Goal: Task Accomplishment & Management: Manage account settings

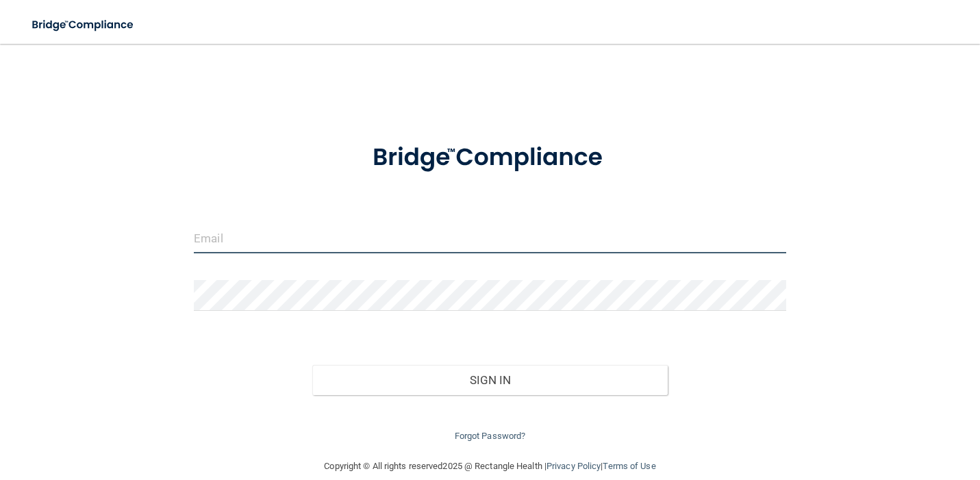
type input "[EMAIL_ADDRESS][DOMAIN_NAME]"
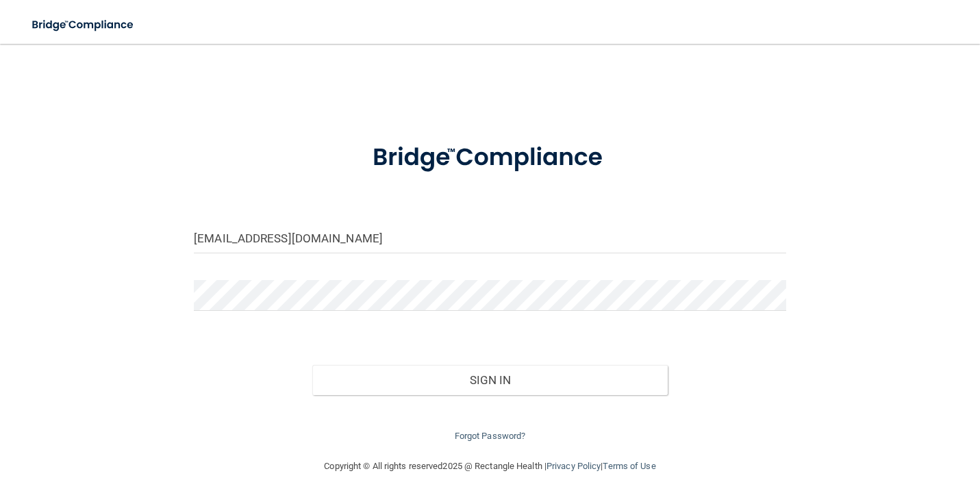
click at [490, 344] on div "Sign In" at bounding box center [490, 367] width 613 height 58
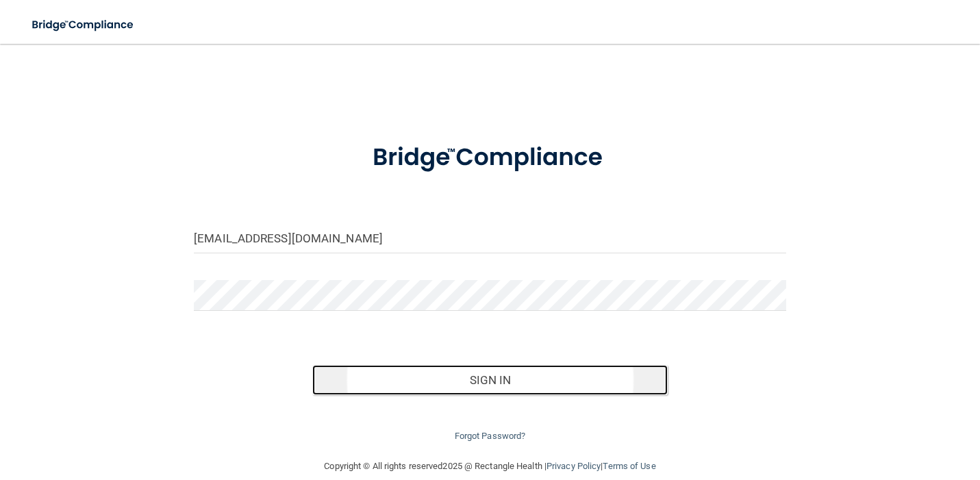
click at [487, 382] on button "Sign In" at bounding box center [490, 380] width 356 height 30
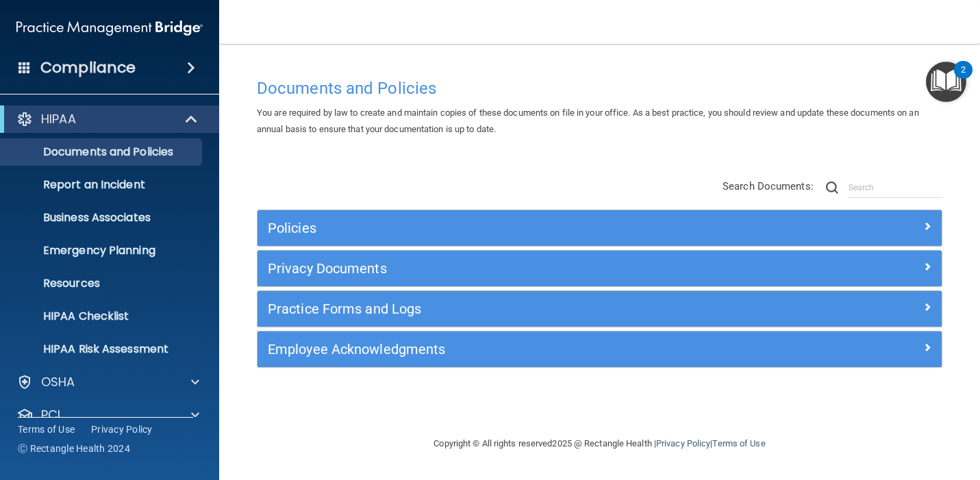
click at [187, 67] on span at bounding box center [191, 68] width 8 height 16
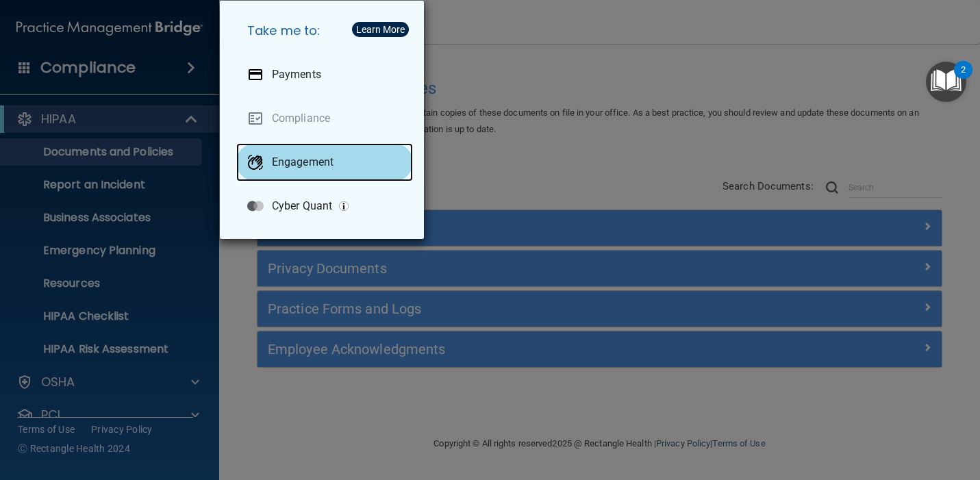
click at [308, 173] on div "Engagement" at bounding box center [324, 162] width 177 height 38
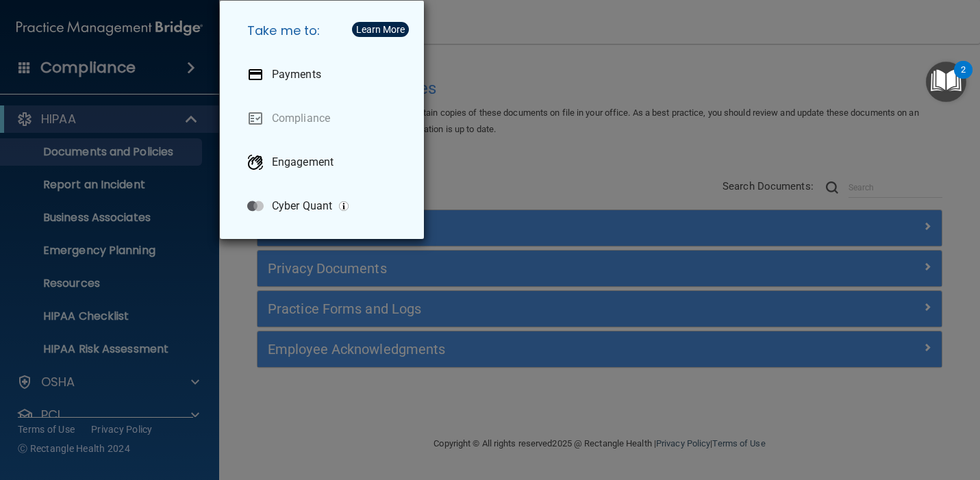
click at [494, 110] on div "Take me to: Payments Compliance Engagement Cyber Quant" at bounding box center [490, 240] width 980 height 480
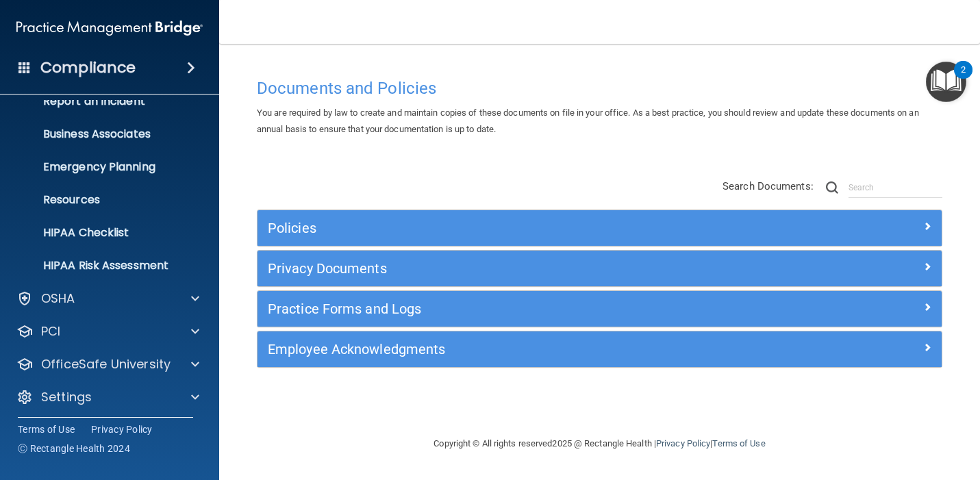
scroll to position [88, 0]
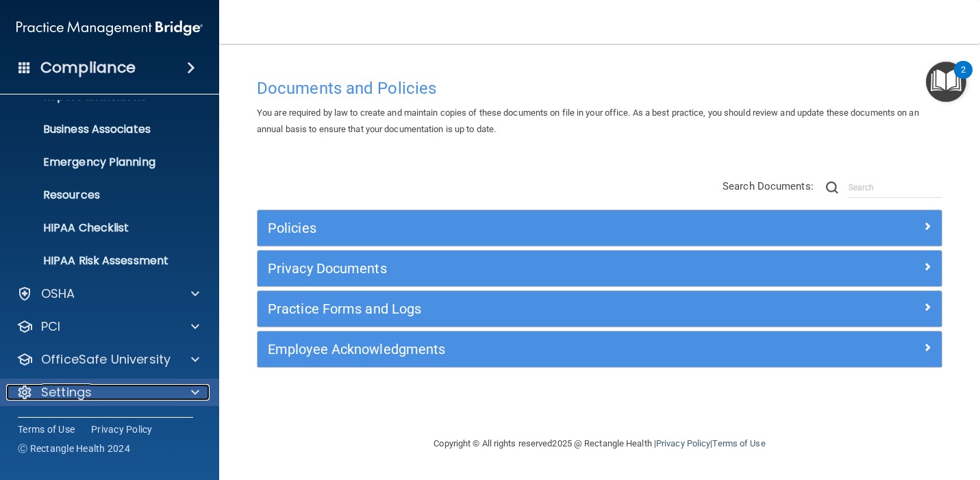
click at [106, 388] on div "Settings" at bounding box center [91, 392] width 170 height 16
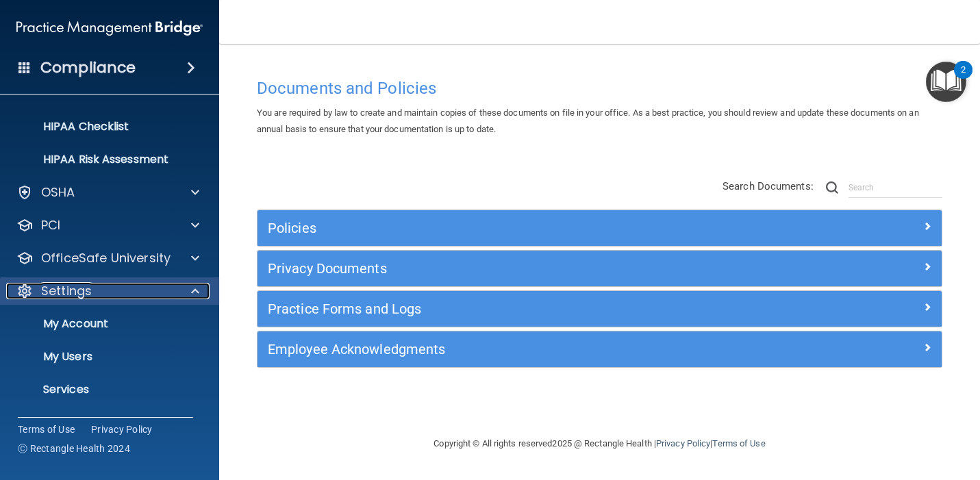
scroll to position [219, 0]
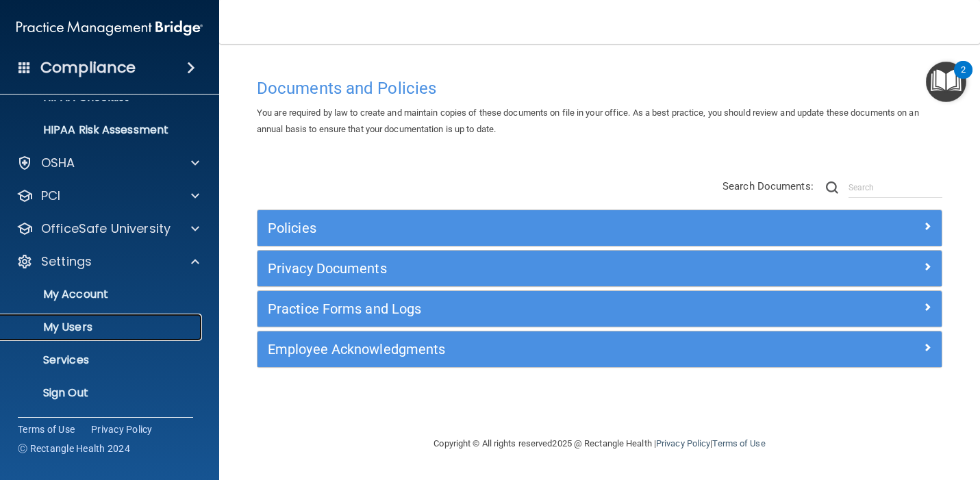
click at [79, 330] on p "My Users" at bounding box center [102, 328] width 187 height 14
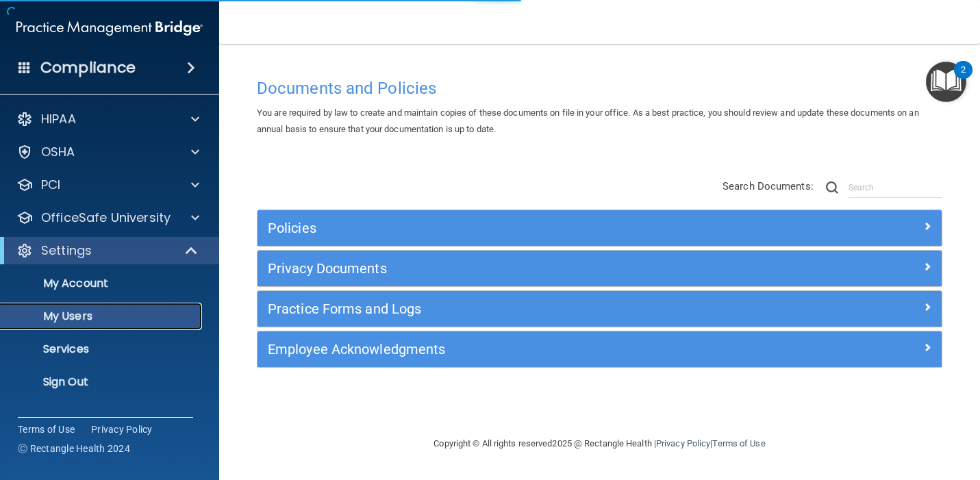
select select "20"
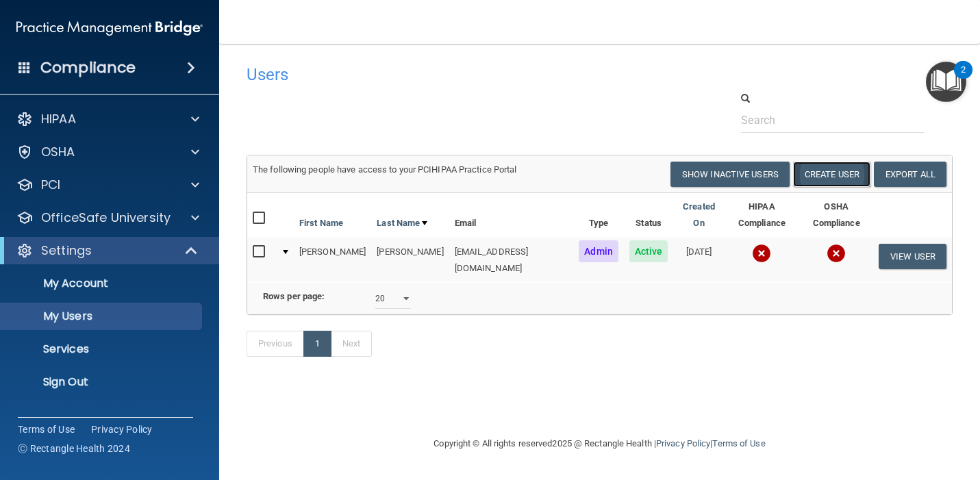
click at [825, 173] on button "Create User" at bounding box center [831, 174] width 77 height 25
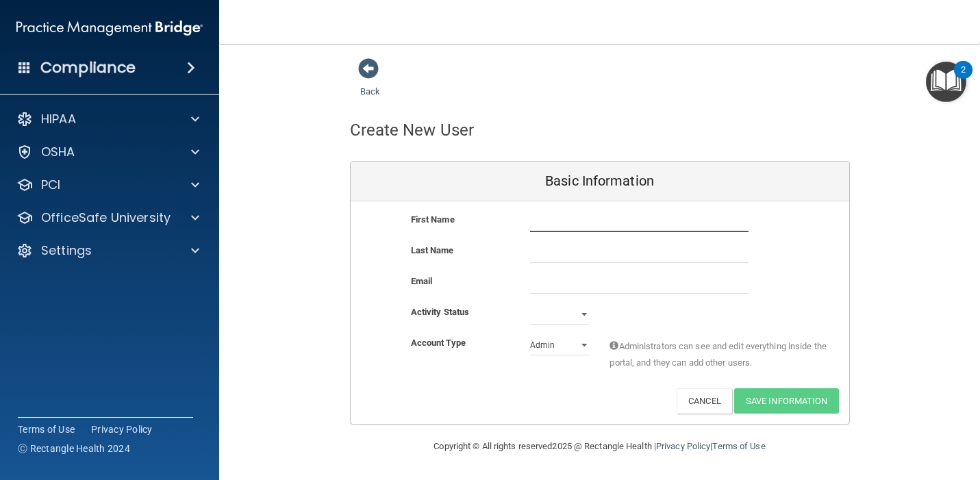
click at [586, 218] on input "text" at bounding box center [639, 222] width 219 height 21
type input "[PERSON_NAME]"
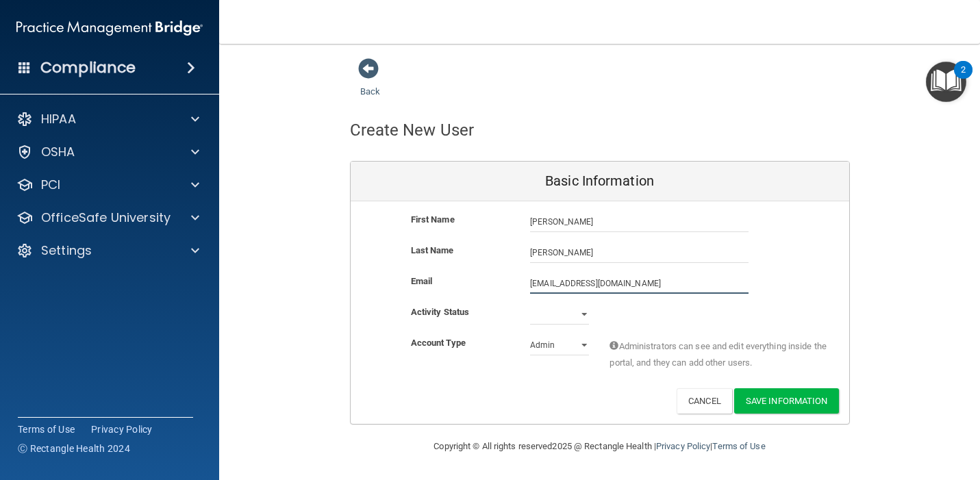
type input "[EMAIL_ADDRESS][DOMAIN_NAME]"
click at [580, 312] on select "Active Inactive" at bounding box center [559, 314] width 59 height 21
select select "active"
click at [530, 304] on select "Active Inactive" at bounding box center [559, 314] width 59 height 21
click at [567, 349] on select "Admin Member" at bounding box center [559, 345] width 59 height 21
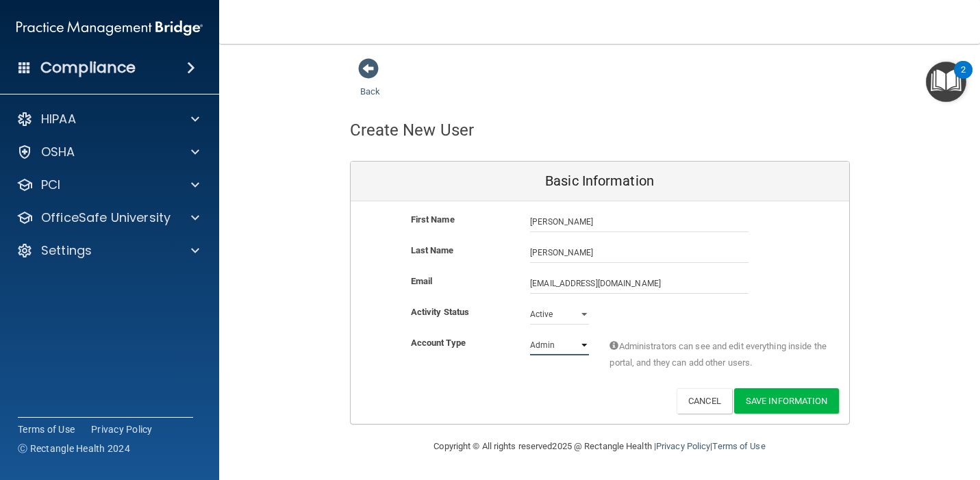
select select "practice_member"
click at [530, 335] on select "Admin Member" at bounding box center [559, 345] width 59 height 21
click at [819, 401] on button "Save Information" at bounding box center [786, 400] width 105 height 25
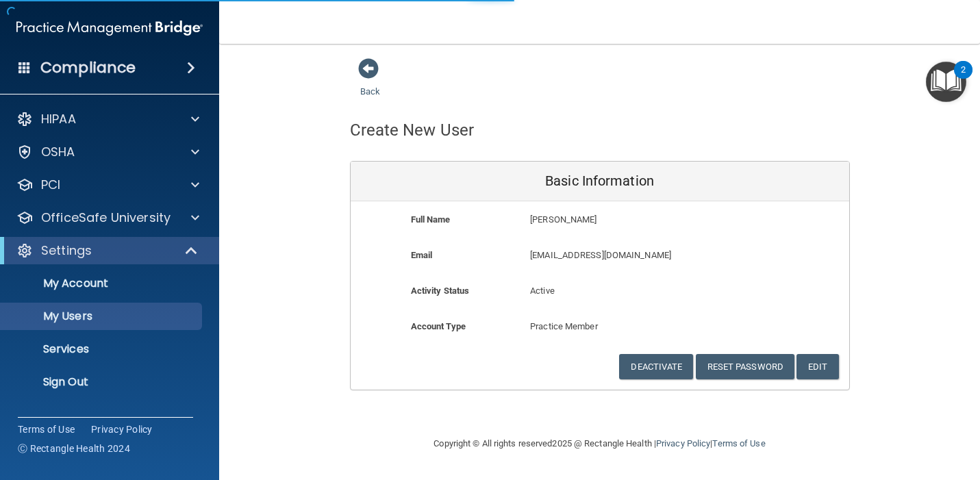
select select "20"
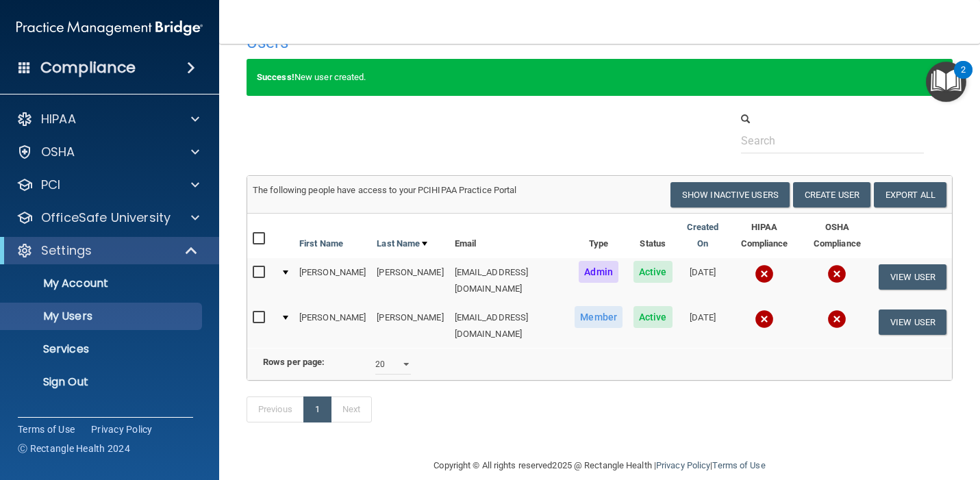
scroll to position [36, 0]
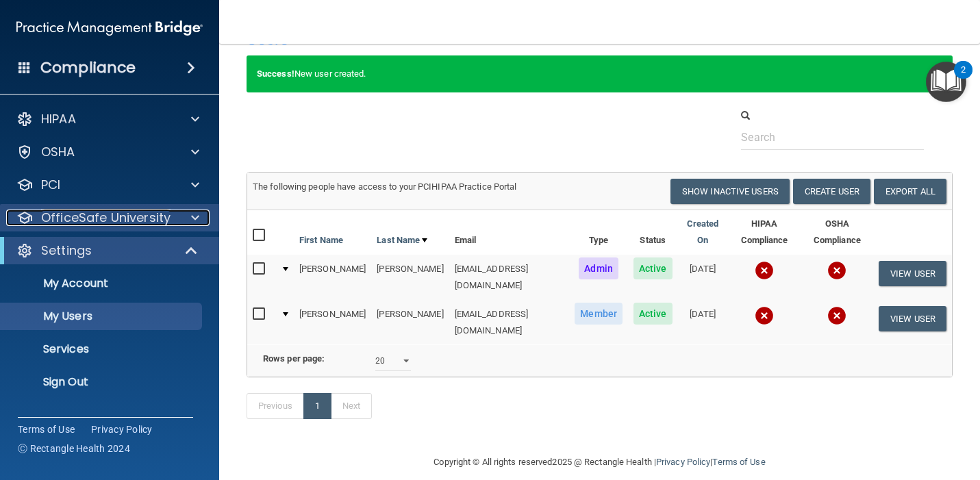
click at [192, 223] on span at bounding box center [195, 218] width 8 height 16
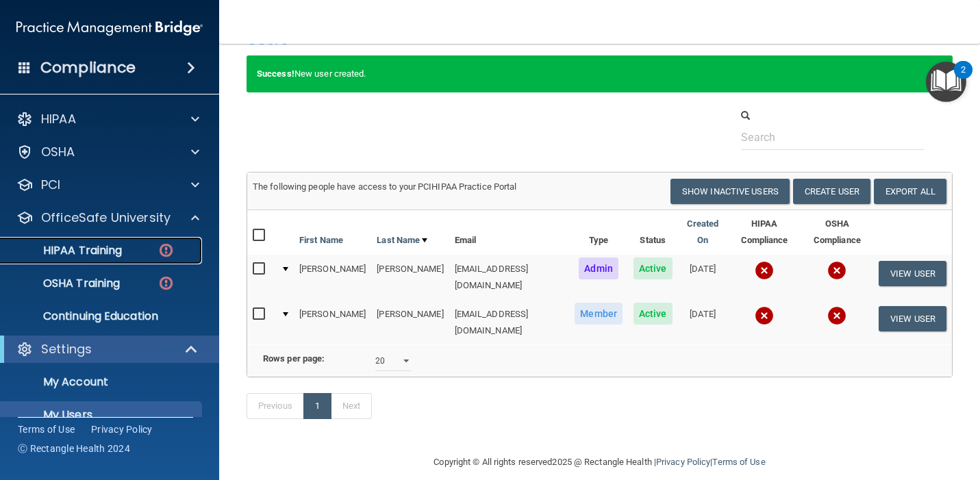
click at [118, 250] on p "HIPAA Training" at bounding box center [65, 251] width 113 height 14
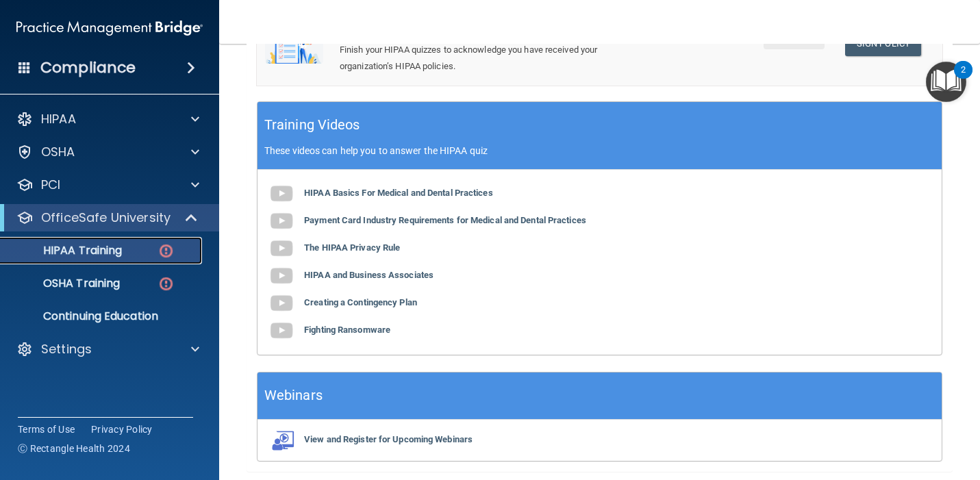
scroll to position [401, 0]
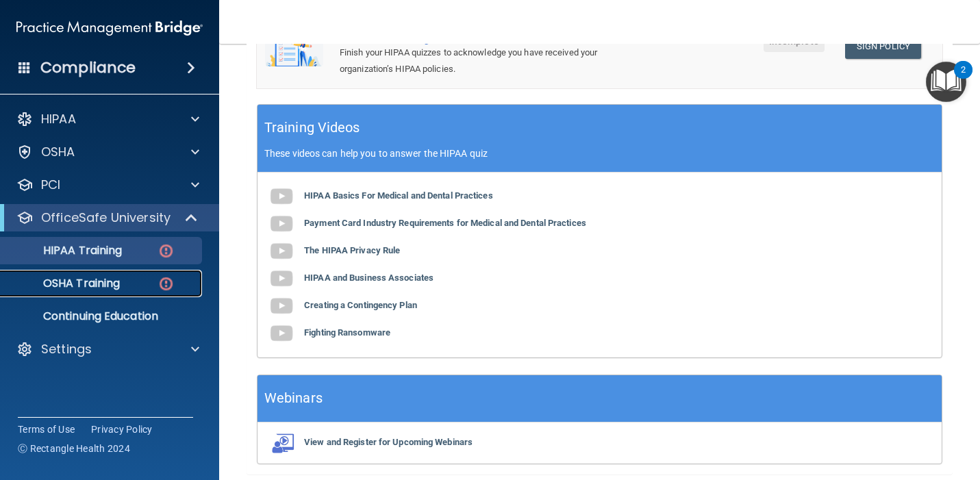
click at [116, 283] on p "OSHA Training" at bounding box center [64, 284] width 111 height 14
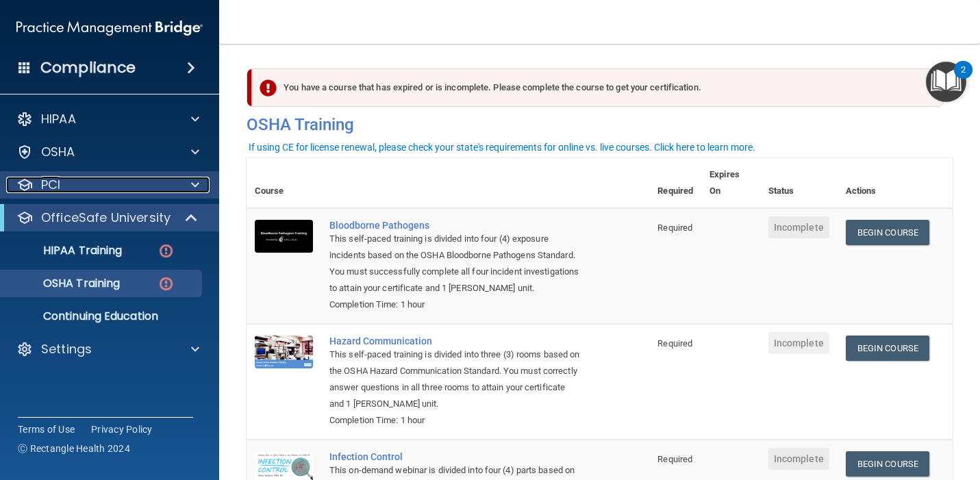
click at [173, 179] on div "PCI" at bounding box center [91, 185] width 170 height 16
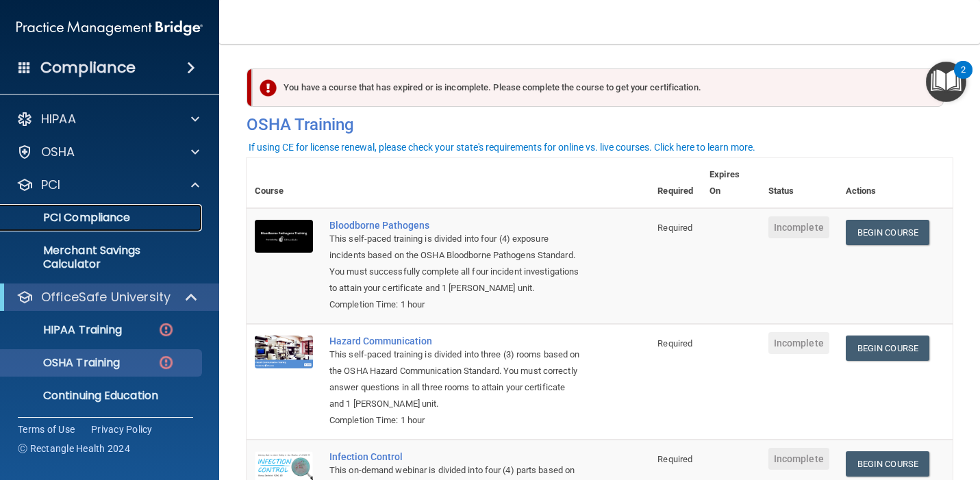
click at [133, 225] on link "PCI Compliance" at bounding box center [94, 217] width 216 height 27
